Goal: Navigation & Orientation: Find specific page/section

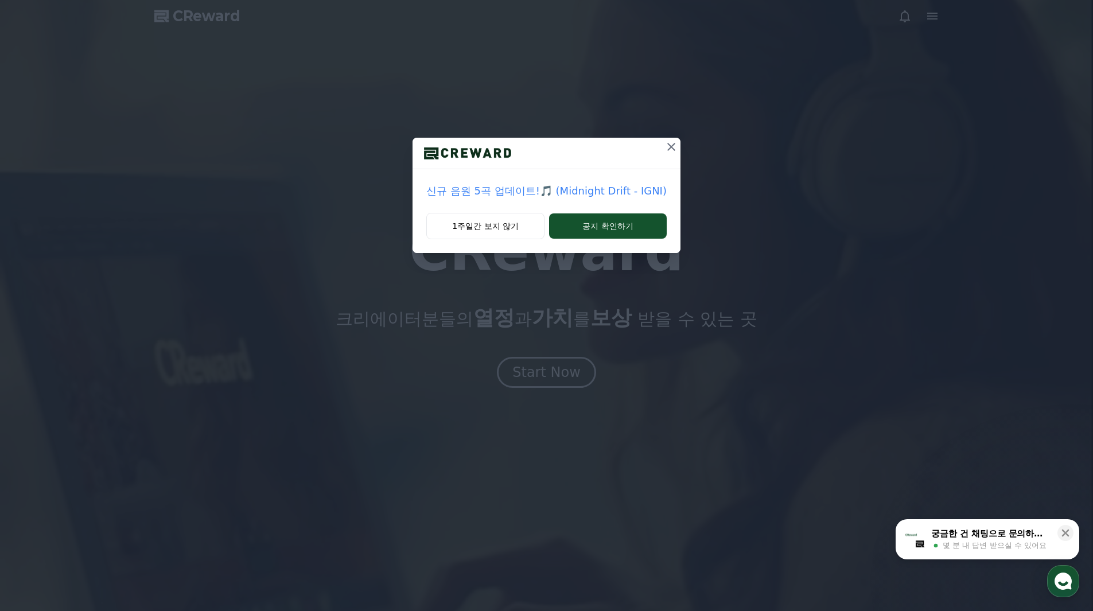
click at [667, 149] on icon at bounding box center [671, 147] width 8 height 8
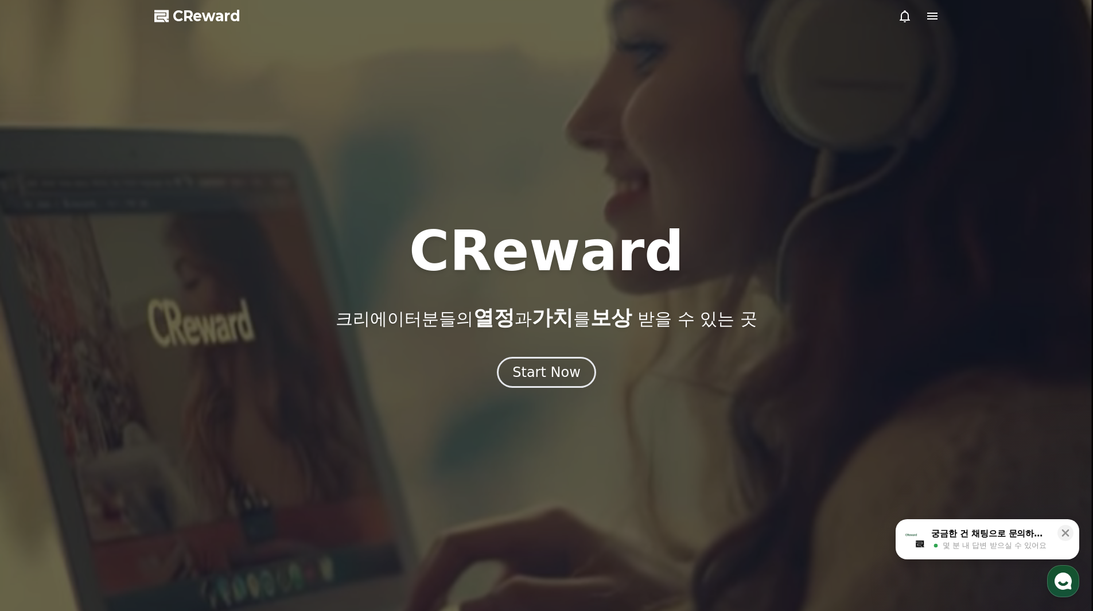
click at [931, 17] on icon at bounding box center [932, 16] width 10 height 7
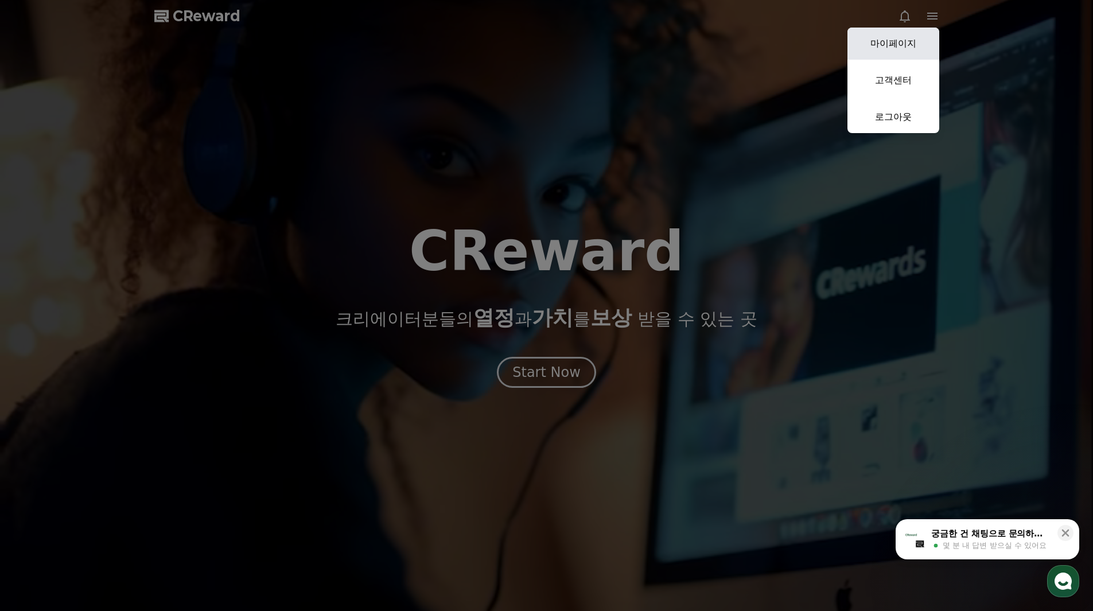
click at [896, 40] on link "마이페이지" at bounding box center [893, 44] width 92 height 32
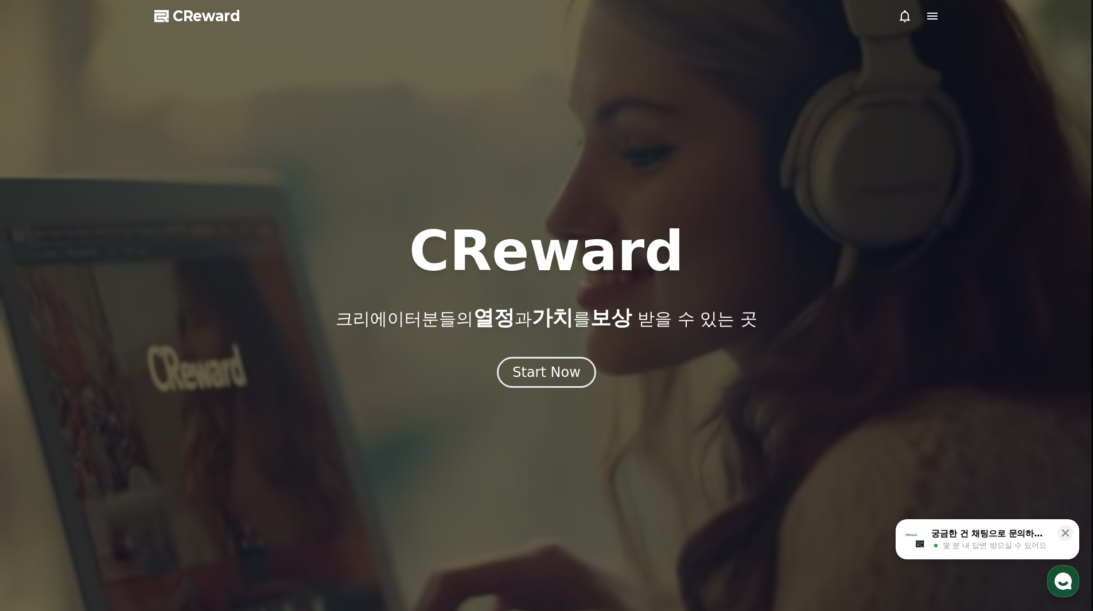
select select "**********"
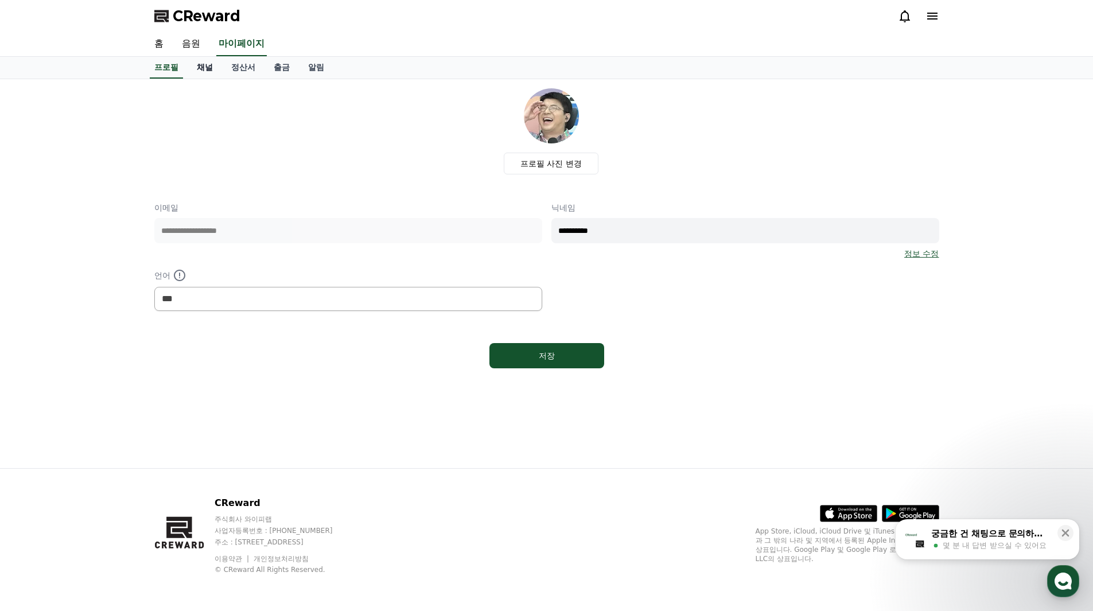
click at [206, 68] on link "채널" at bounding box center [205, 68] width 34 height 22
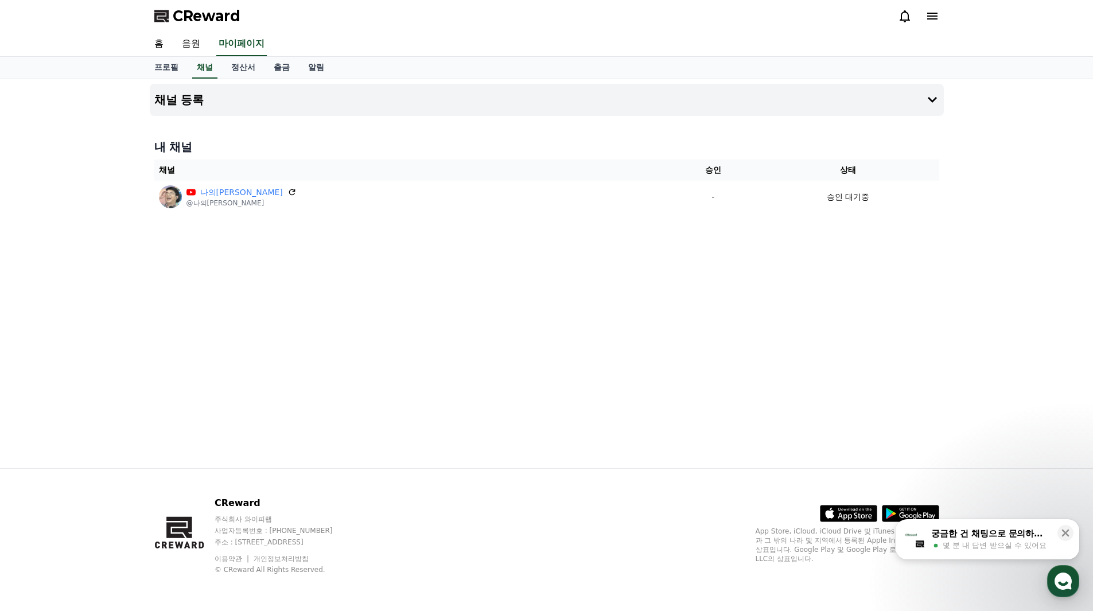
click at [653, 285] on div "채널 등록 내 채널 채널 승인 상태 나의[PERSON_NAME] @나의[PERSON_NAME] - 승인 대기중" at bounding box center [546, 273] width 803 height 389
